Goal: Information Seeking & Learning: Learn about a topic

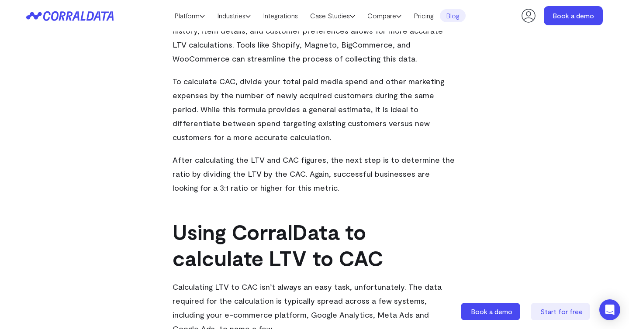
scroll to position [1048, 0]
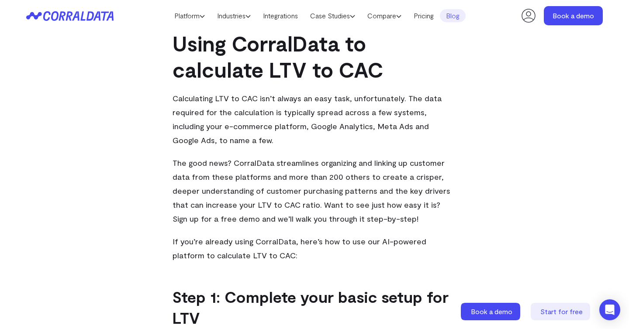
drag, startPoint x: 385, startPoint y: 94, endPoint x: 442, endPoint y: 135, distance: 70.4
click at [442, 136] on p "Calculating LTV to CAC isn’t always an easy task, unfortunately. The data requi…" at bounding box center [315, 119] width 284 height 56
click at [442, 135] on p "Calculating LTV to CAC isn’t always an easy task, unfortunately. The data requi…" at bounding box center [315, 119] width 284 height 56
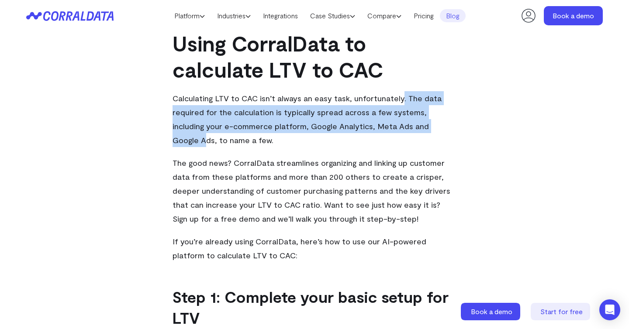
drag, startPoint x: 393, startPoint y: 101, endPoint x: 419, endPoint y: 126, distance: 36.5
click at [419, 126] on span "Calculating LTV to CAC isn’t always an easy task, unfortunately. The data requi…" at bounding box center [307, 120] width 269 height 52
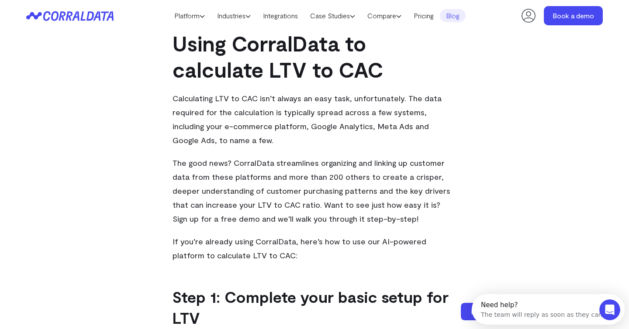
scroll to position [1070, 0]
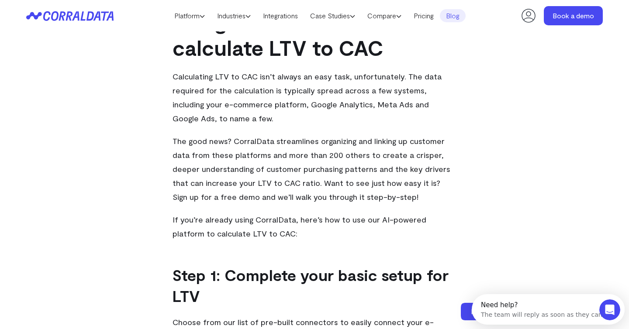
drag, startPoint x: 415, startPoint y: 90, endPoint x: 465, endPoint y: 124, distance: 59.9
click at [465, 124] on div "Metrics that matter: LTV to CAC CorralData If we had to pick one metric and one…" at bounding box center [314, 92] width 629 height 2227
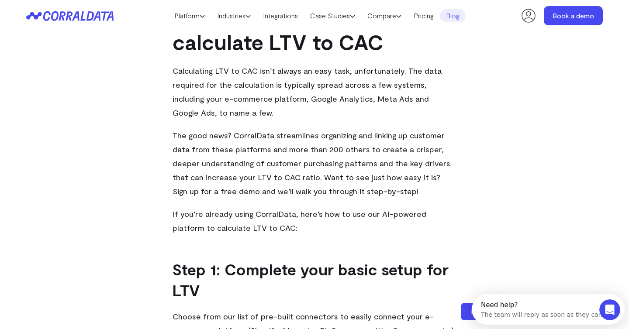
scroll to position [1085, 0]
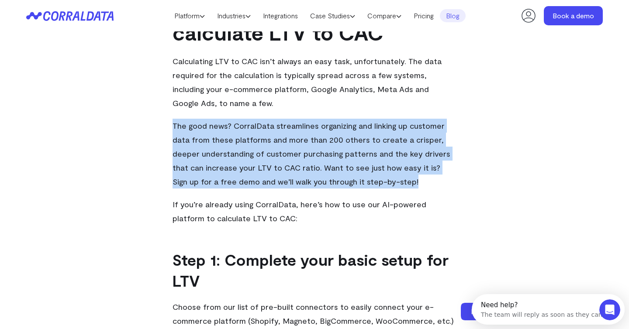
drag, startPoint x: 328, startPoint y: 115, endPoint x: 419, endPoint y: 176, distance: 109.1
click at [419, 177] on div "If we had to pick one metric and one metric only for evaluating e-commerce succ…" at bounding box center [315, 213] width 284 height 1953
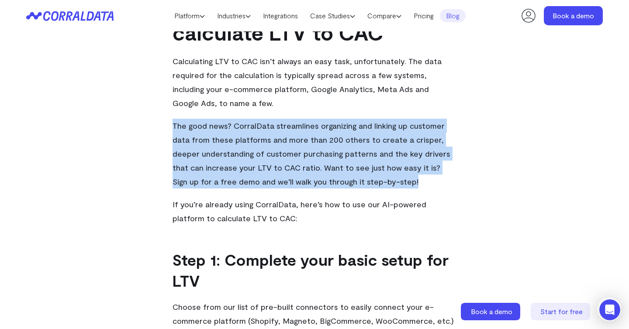
click at [419, 176] on p "The good news? CorralData streamlines organizing and linking up customer data f…" at bounding box center [315, 154] width 284 height 70
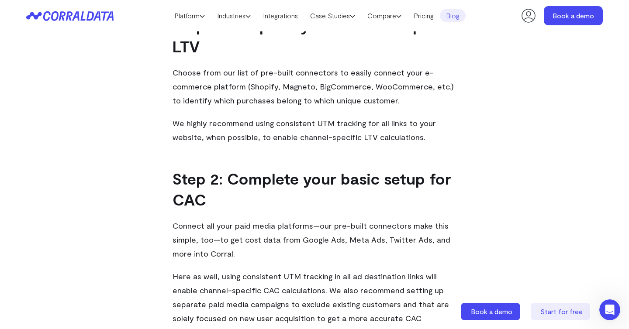
scroll to position [1244, 0]
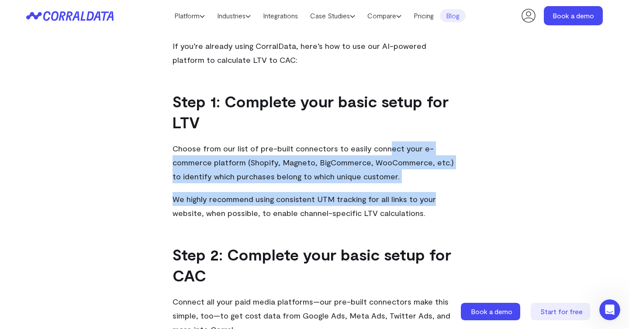
drag, startPoint x: 383, startPoint y: 146, endPoint x: 449, endPoint y: 197, distance: 83.3
click at [449, 197] on div "If we had to pick one metric and one metric only for evaluating e-commerce succ…" at bounding box center [315, 55] width 284 height 1953
click at [449, 197] on p "We highly recommend using consistent UTM tracking for all links to your website…" at bounding box center [315, 206] width 284 height 28
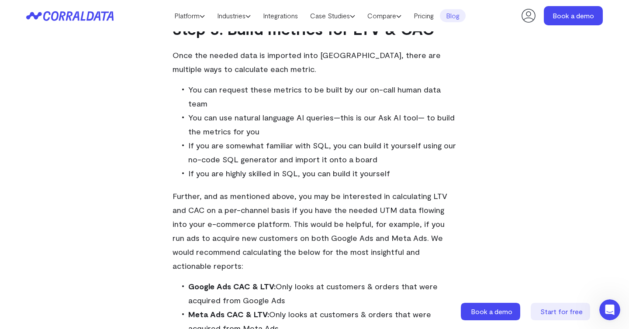
scroll to position [1668, 0]
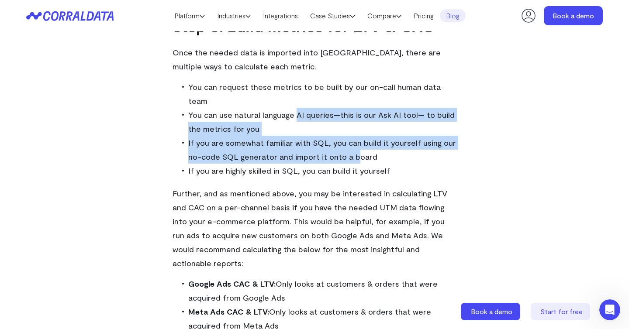
drag, startPoint x: 292, startPoint y: 83, endPoint x: 354, endPoint y: 128, distance: 76.4
click at [354, 128] on ul "You can request these metrics to be built by our on-call human data team You ca…" at bounding box center [318, 129] width 276 height 98
click at [354, 138] on span "If you are somewhat familiar with SQL, you can build it yourself using our no-c…" at bounding box center [322, 150] width 268 height 24
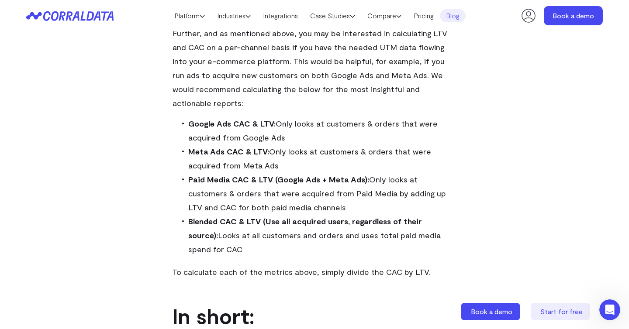
scroll to position [1829, 0]
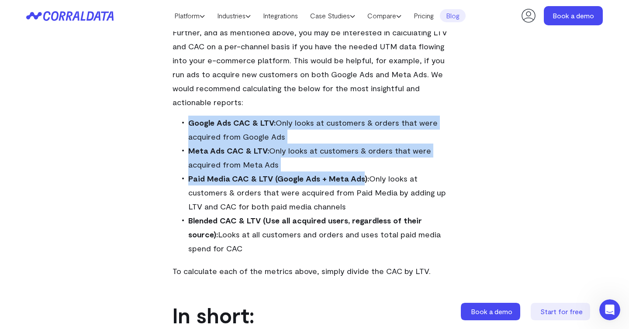
drag, startPoint x: 315, startPoint y: 70, endPoint x: 362, endPoint y: 140, distance: 85.0
click at [362, 174] on strong "Paid Media CAC & LTV (Google Ads + Meta Ads):" at bounding box center [278, 179] width 181 height 10
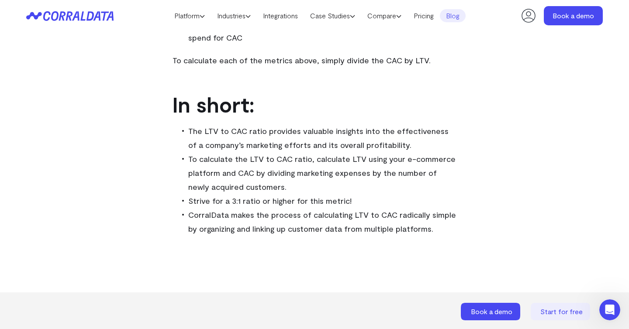
scroll to position [2057, 0]
